Goal: Transaction & Acquisition: Obtain resource

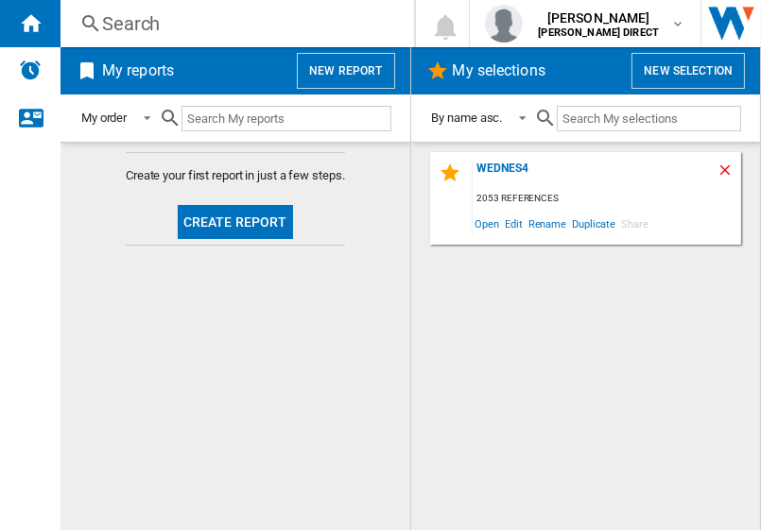
click at [719, 166] on ng-md-icon "Delete" at bounding box center [727, 173] width 23 height 23
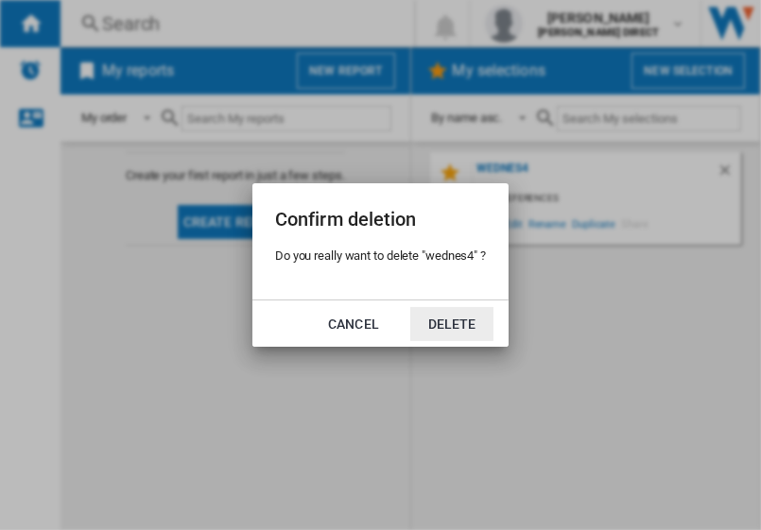
click at [456, 324] on button "Delete" at bounding box center [451, 324] width 83 height 34
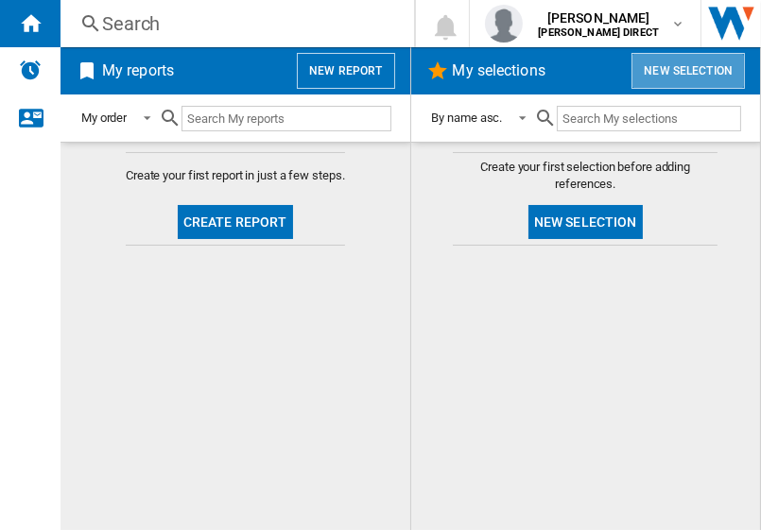
click at [698, 60] on button "New selection" at bounding box center [687, 71] width 113 height 36
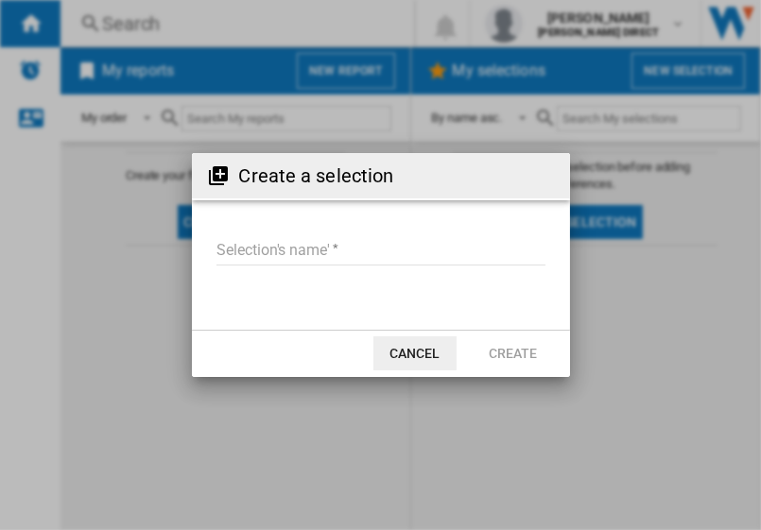
drag, startPoint x: 247, startPoint y: 258, endPoint x: 231, endPoint y: 265, distance: 16.5
click at [231, 265] on input "Selection's name'" at bounding box center [380, 251] width 329 height 28
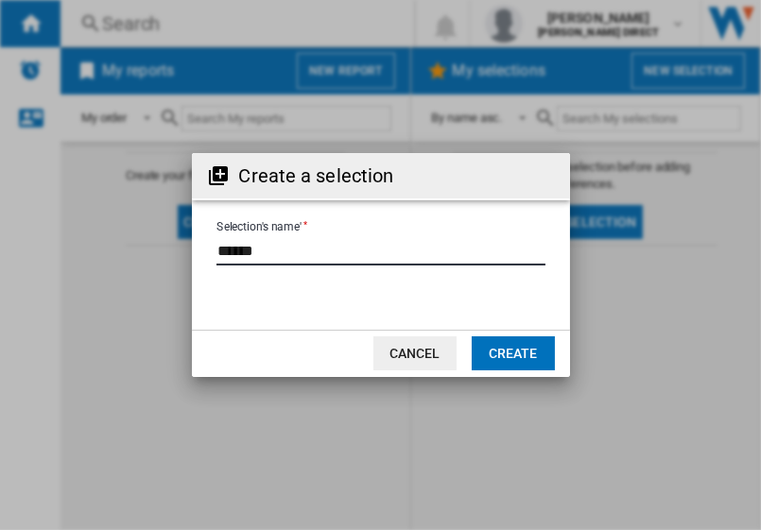
type input "******"
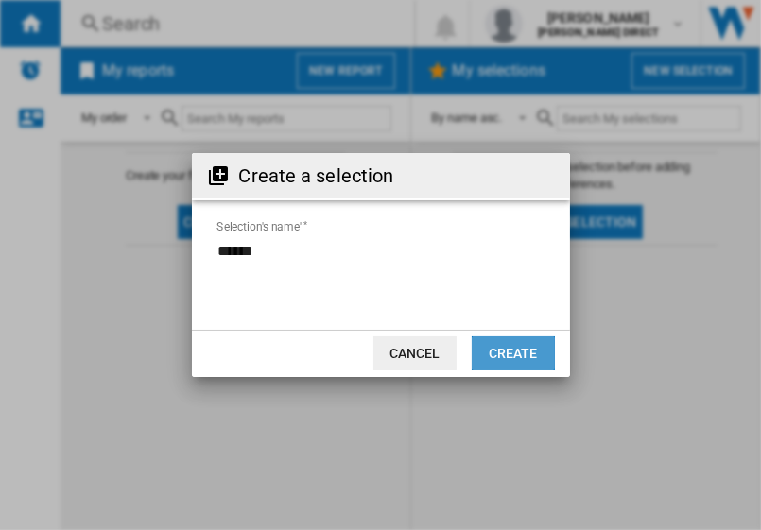
click at [499, 342] on button "Create" at bounding box center [512, 353] width 83 height 34
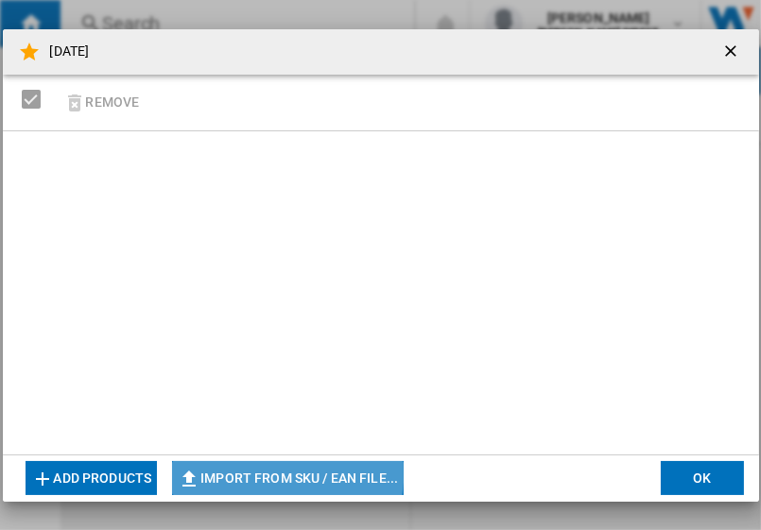
click at [277, 470] on button "Import from SKU / EAN file..." at bounding box center [287, 478] width 231 height 34
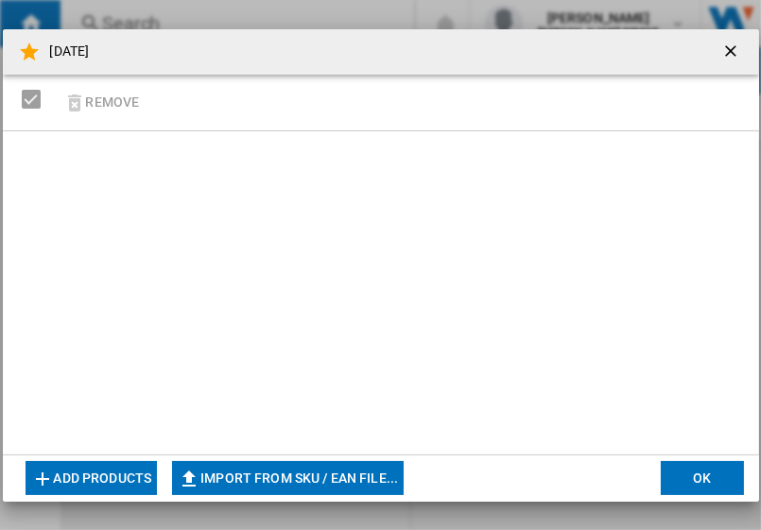
type input "**********"
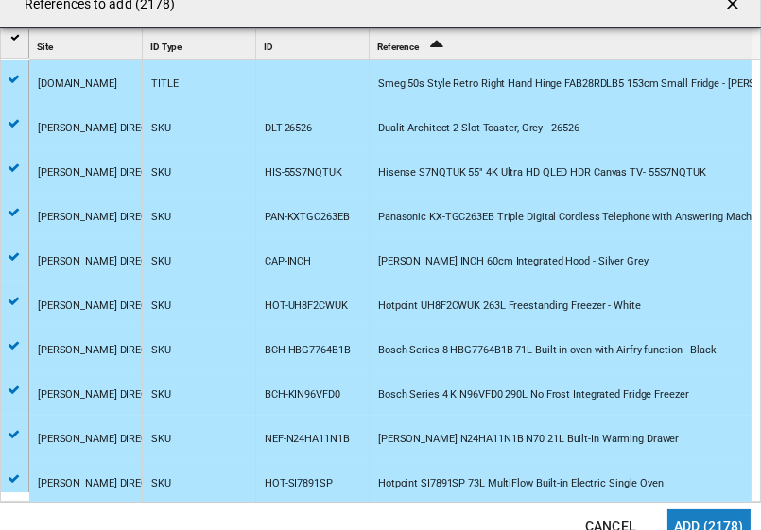
click at [700, 512] on button "Add (2178)" at bounding box center [708, 526] width 83 height 34
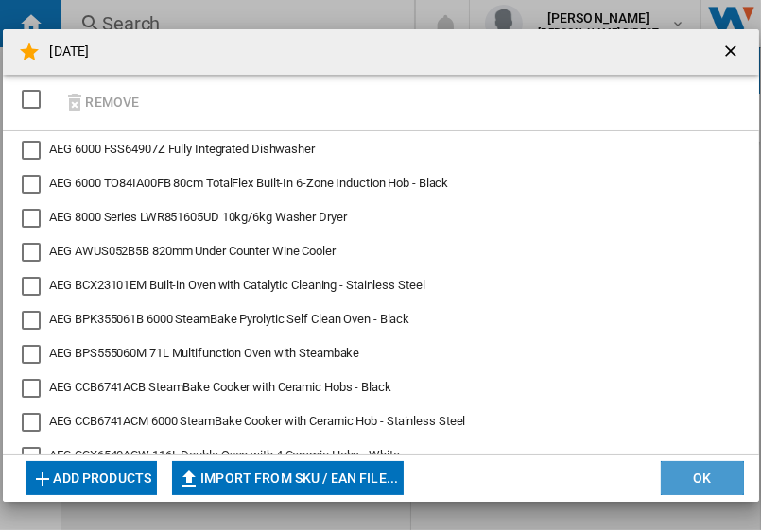
click at [688, 477] on button "OK" at bounding box center [701, 478] width 83 height 34
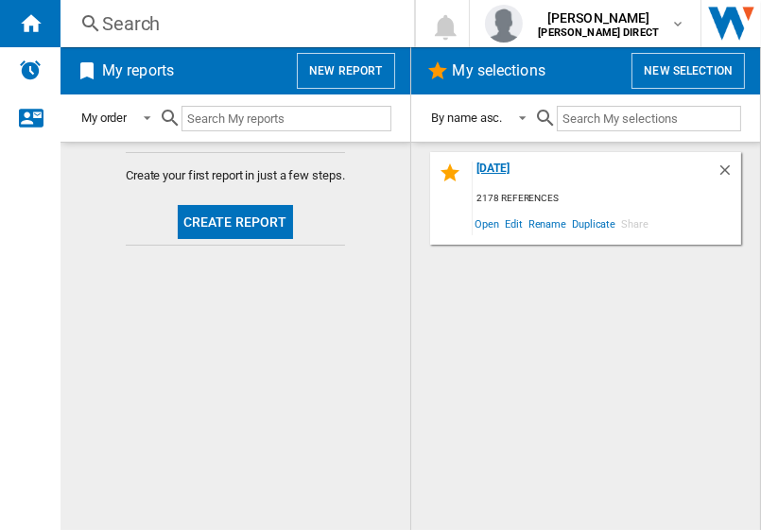
click at [472, 171] on div "[DATE]" at bounding box center [594, 175] width 245 height 26
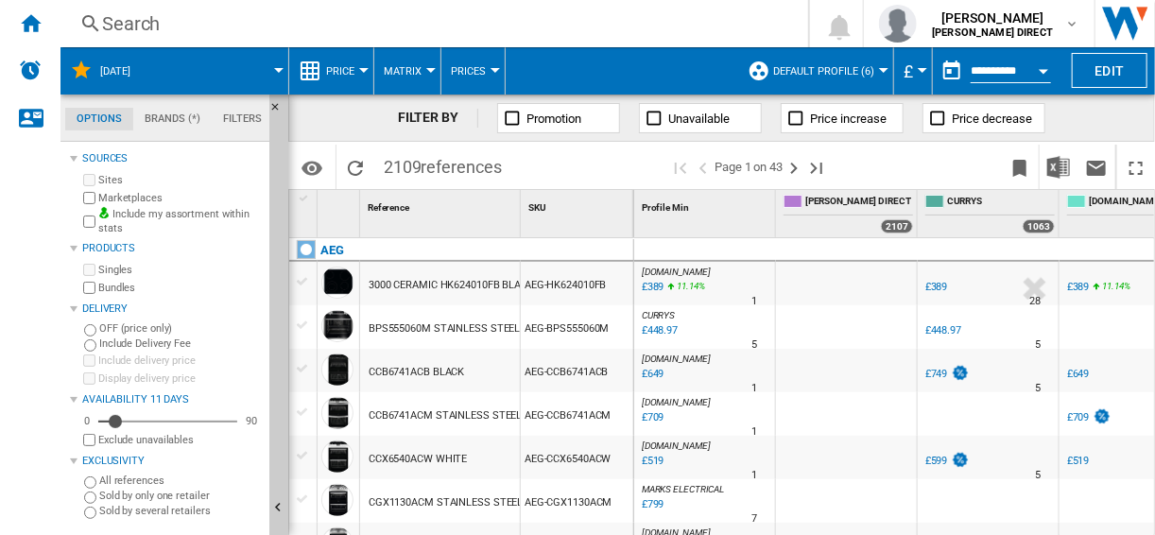
click at [760, 77] on span "Default profile (6)" at bounding box center [823, 71] width 101 height 12
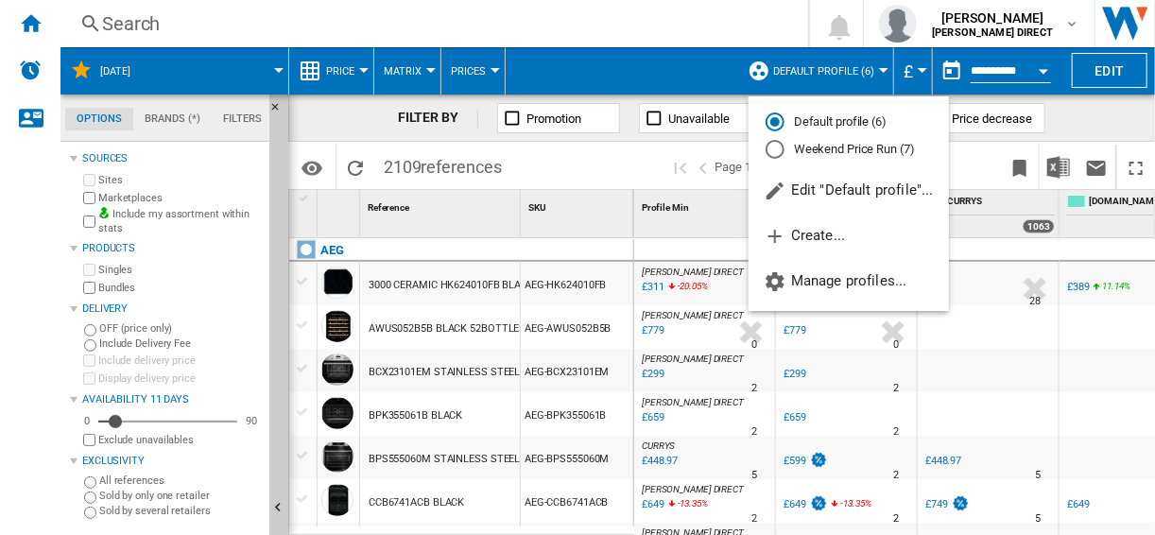
click at [760, 61] on md-backdrop at bounding box center [577, 267] width 1155 height 535
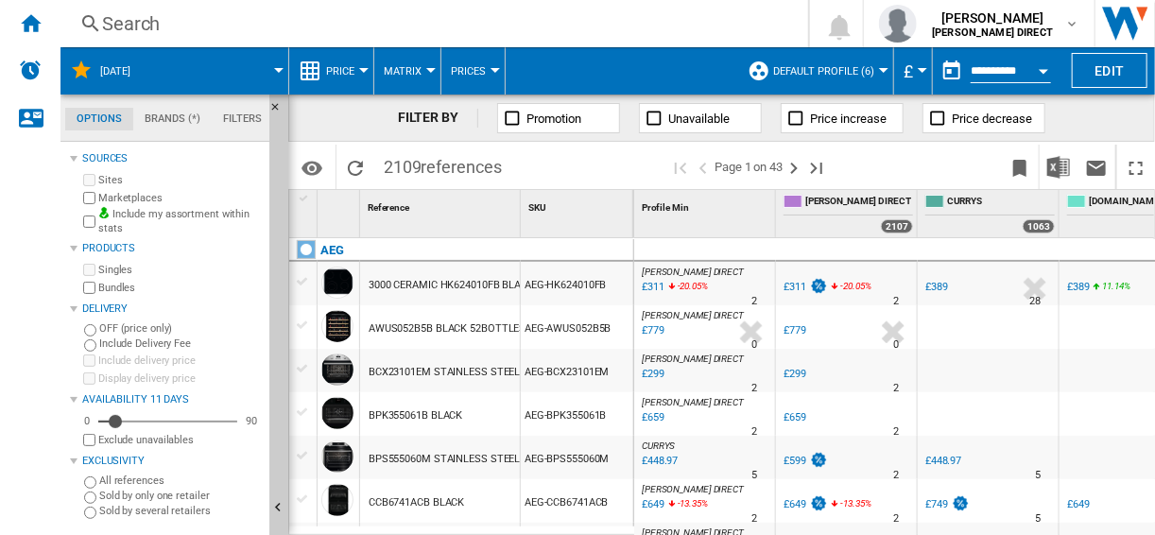
click at [759, 68] on ng-md-icon at bounding box center [758, 71] width 23 height 23
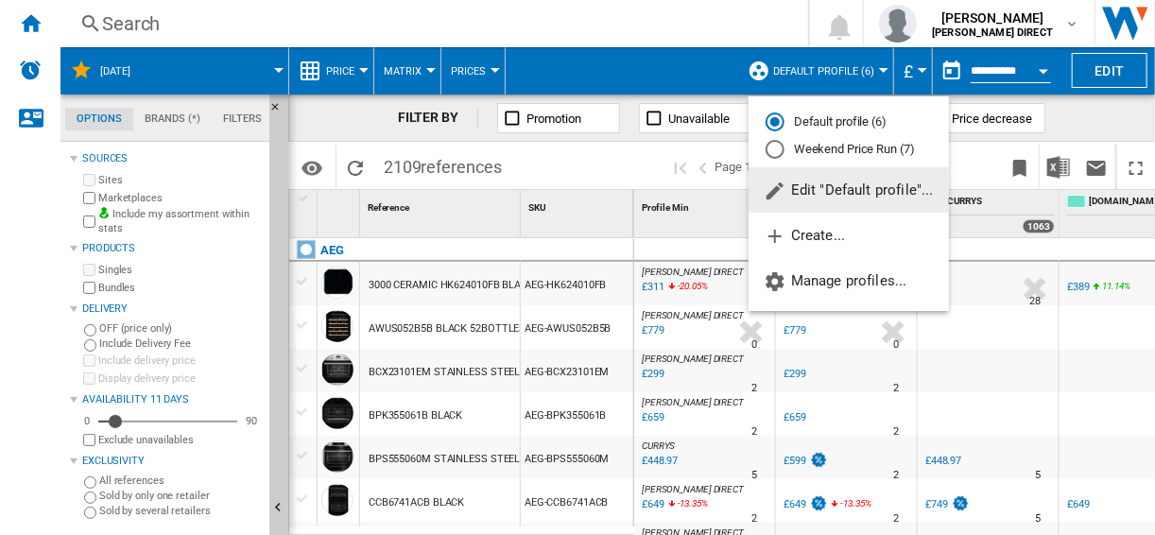
click at [760, 154] on div "Weekend Price Run (7)" at bounding box center [774, 149] width 19 height 19
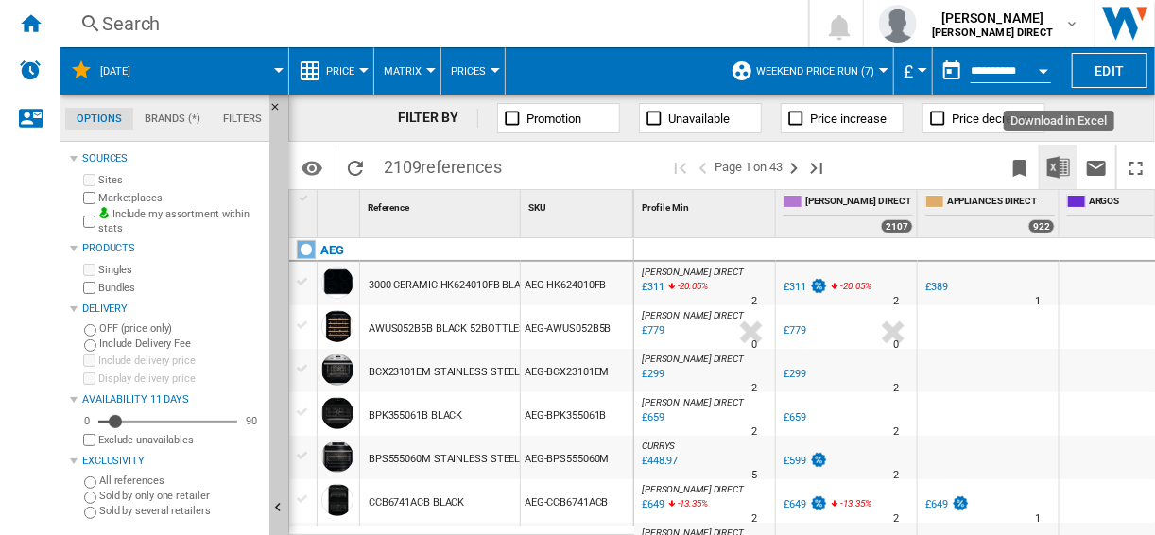
click at [760, 170] on img "Download in Excel" at bounding box center [1058, 167] width 23 height 23
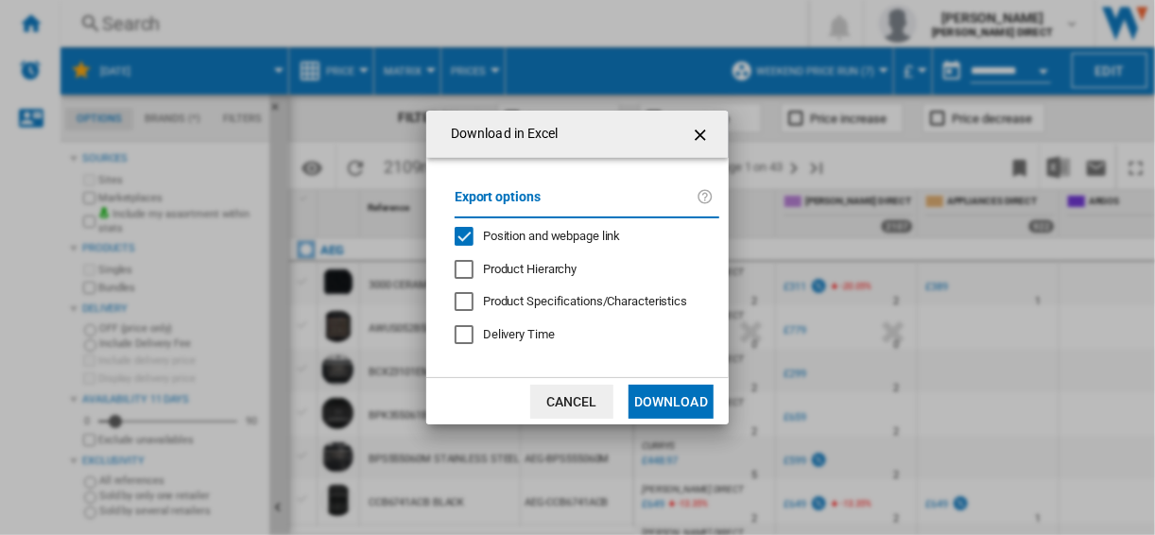
click at [492, 234] on span "Position and webpage link" at bounding box center [552, 236] width 138 height 14
click at [660, 404] on button "Download" at bounding box center [670, 402] width 85 height 34
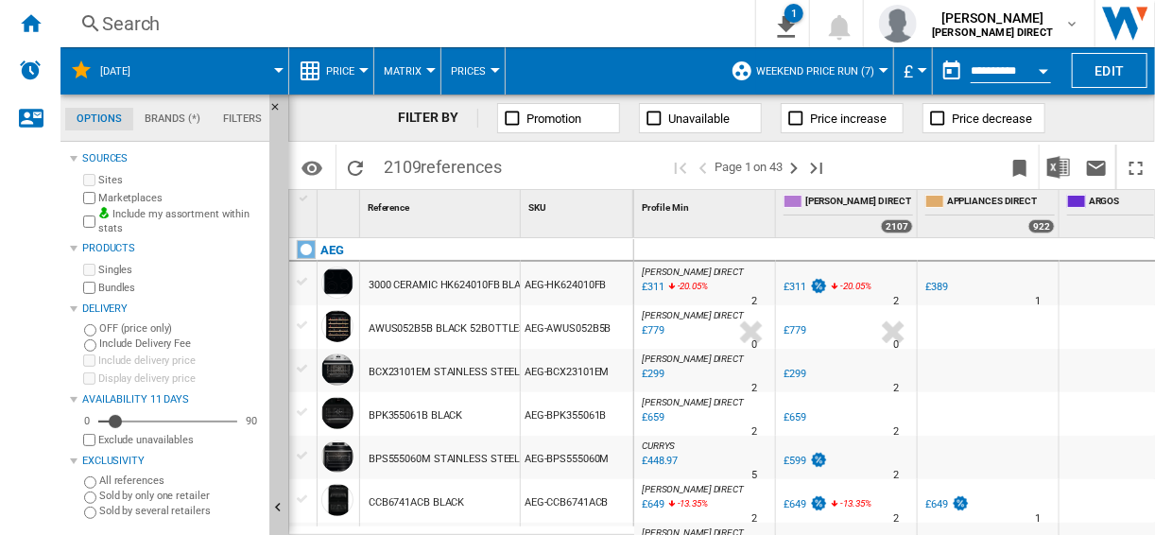
click at [639, 33] on div "Search" at bounding box center [404, 23] width 604 height 26
